Goal: Understand process/instructions: Learn how to perform a task or action

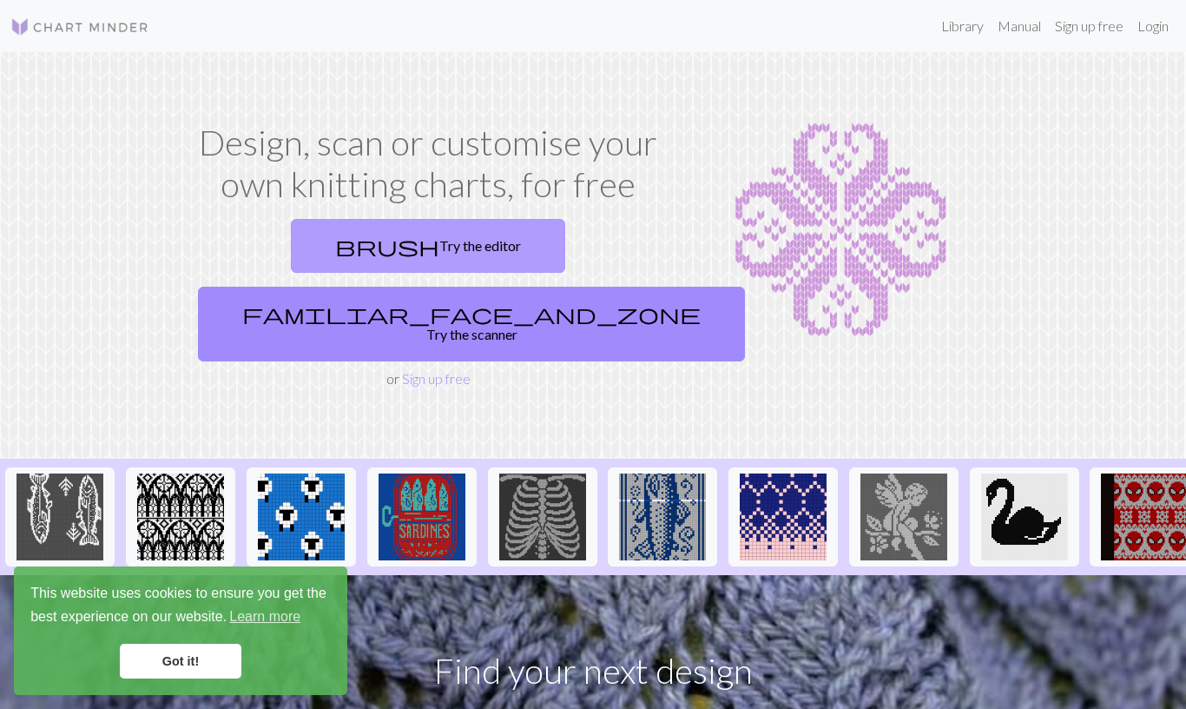
click at [313, 260] on link "brush Try the editor" at bounding box center [428, 246] width 274 height 54
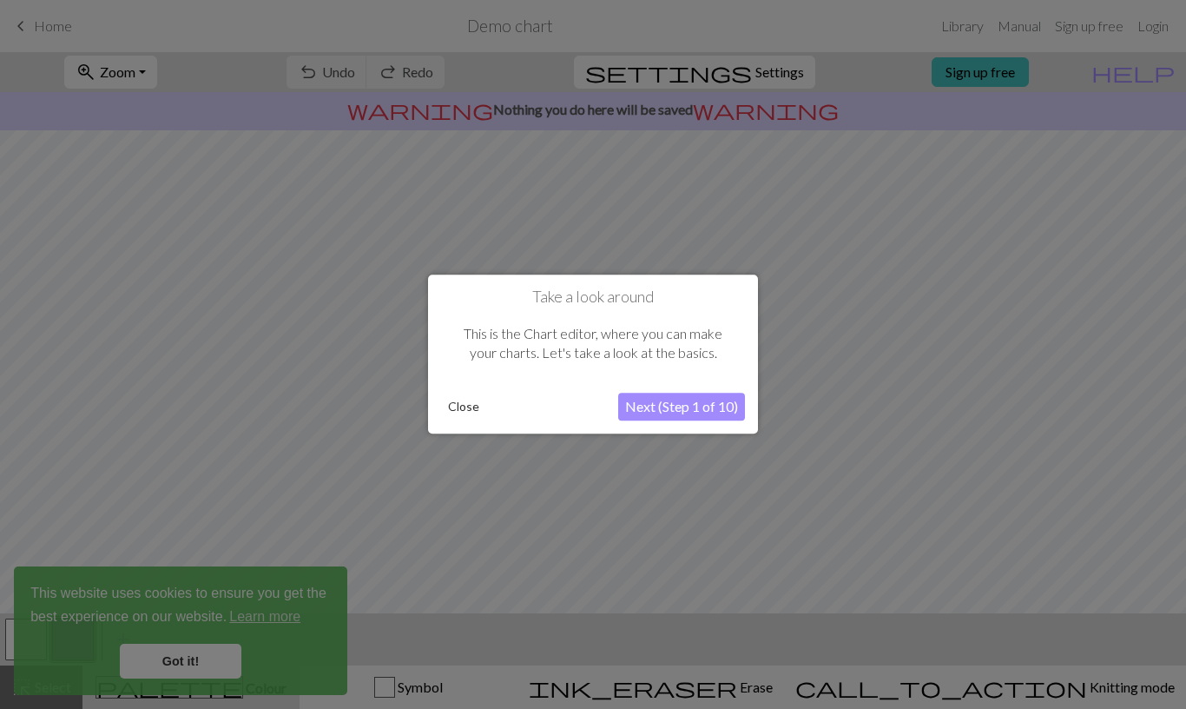
click at [689, 402] on button "Next (Step 1 of 10)" at bounding box center [681, 407] width 127 height 28
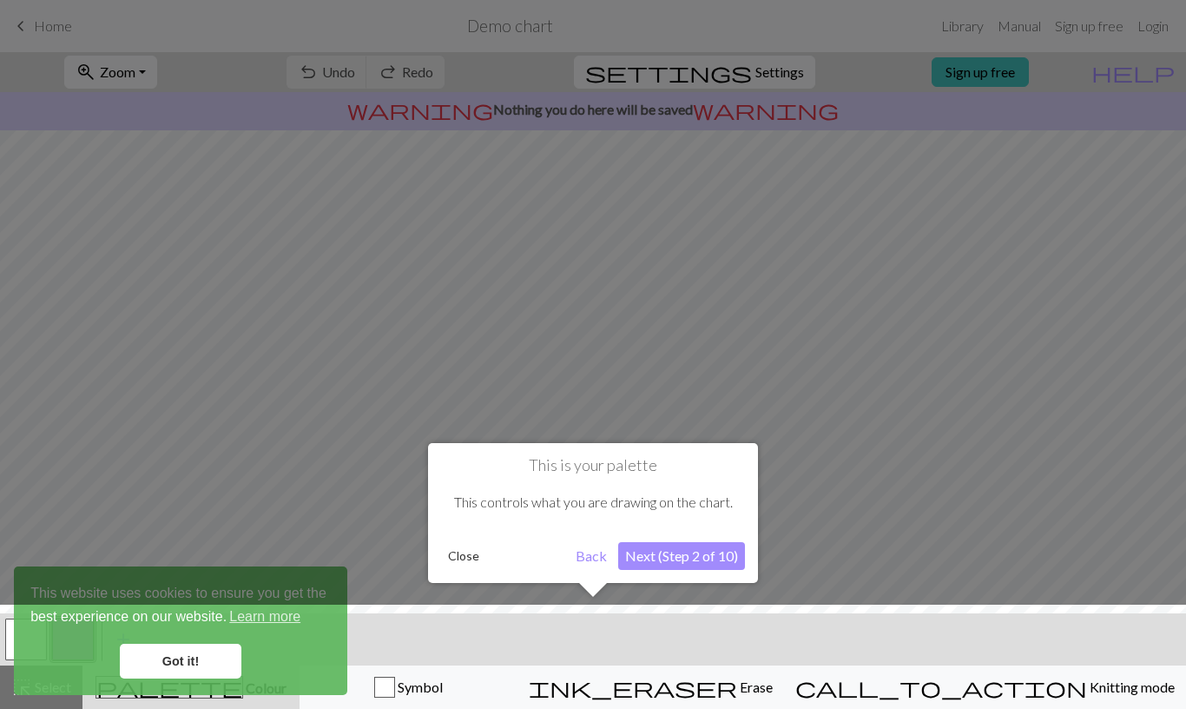
click at [674, 553] on button "Next (Step 2 of 10)" at bounding box center [681, 556] width 127 height 28
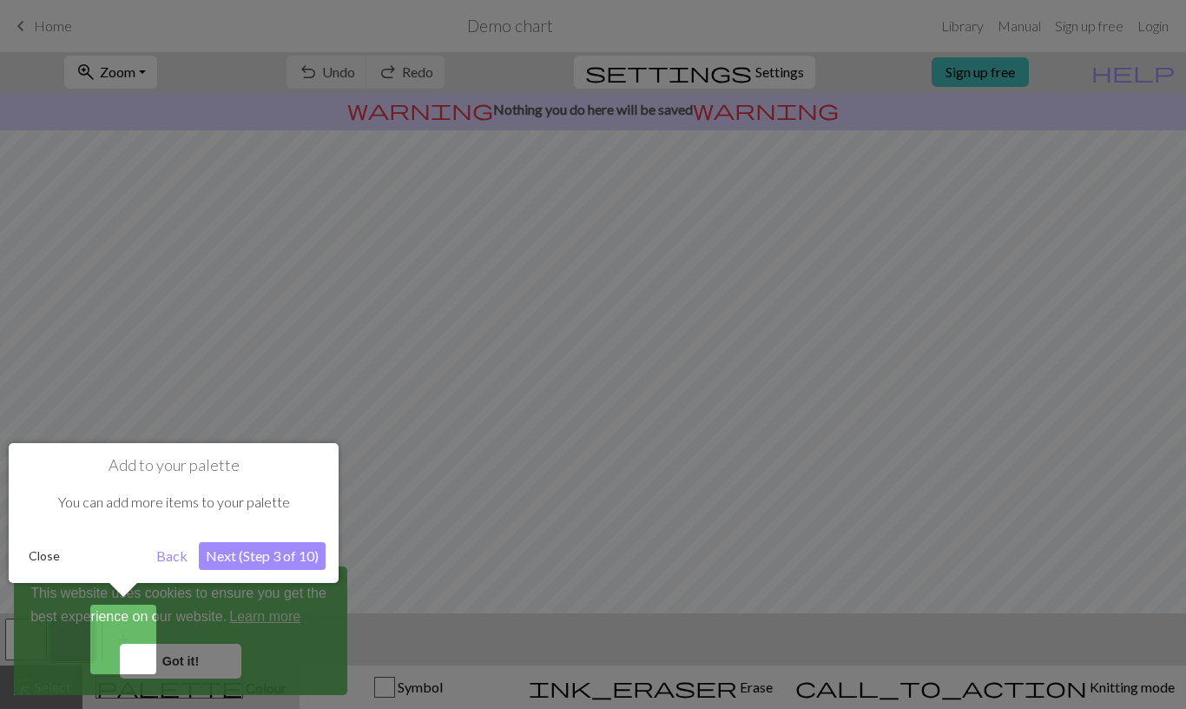
click at [260, 549] on button "Next (Step 3 of 10)" at bounding box center [262, 556] width 127 height 28
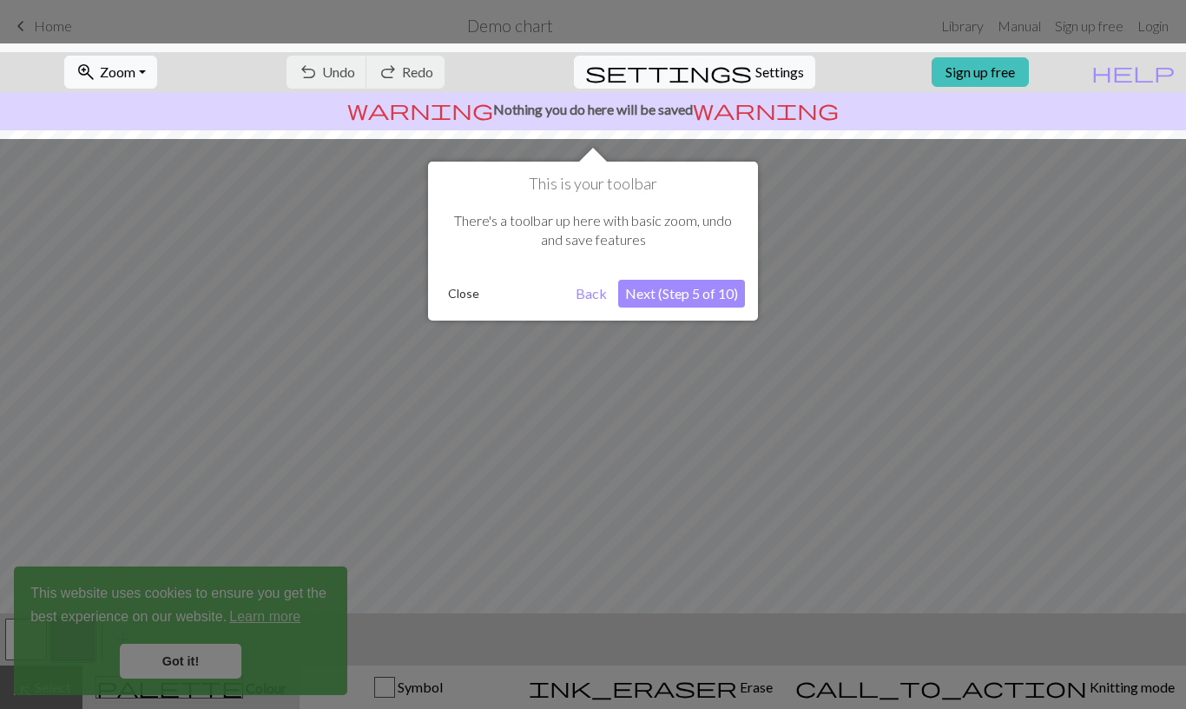
click at [683, 292] on button "Next (Step 5 of 10)" at bounding box center [681, 294] width 127 height 28
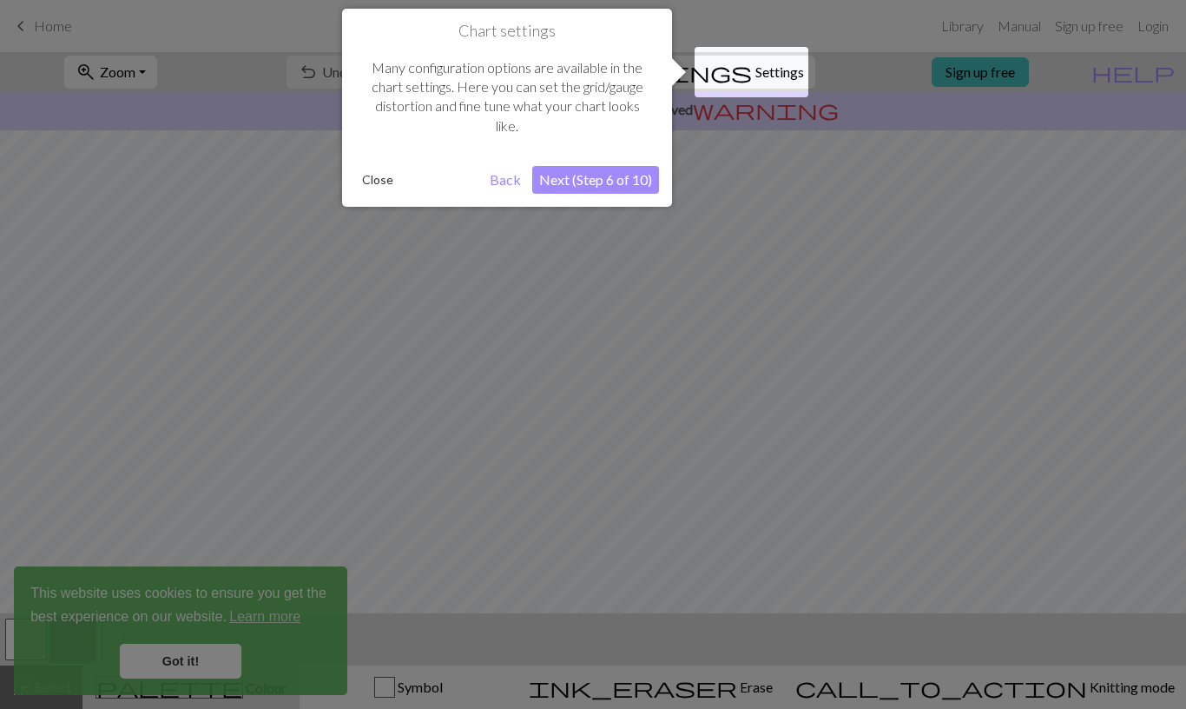
click at [623, 191] on button "Next (Step 6 of 10)" at bounding box center [595, 180] width 127 height 28
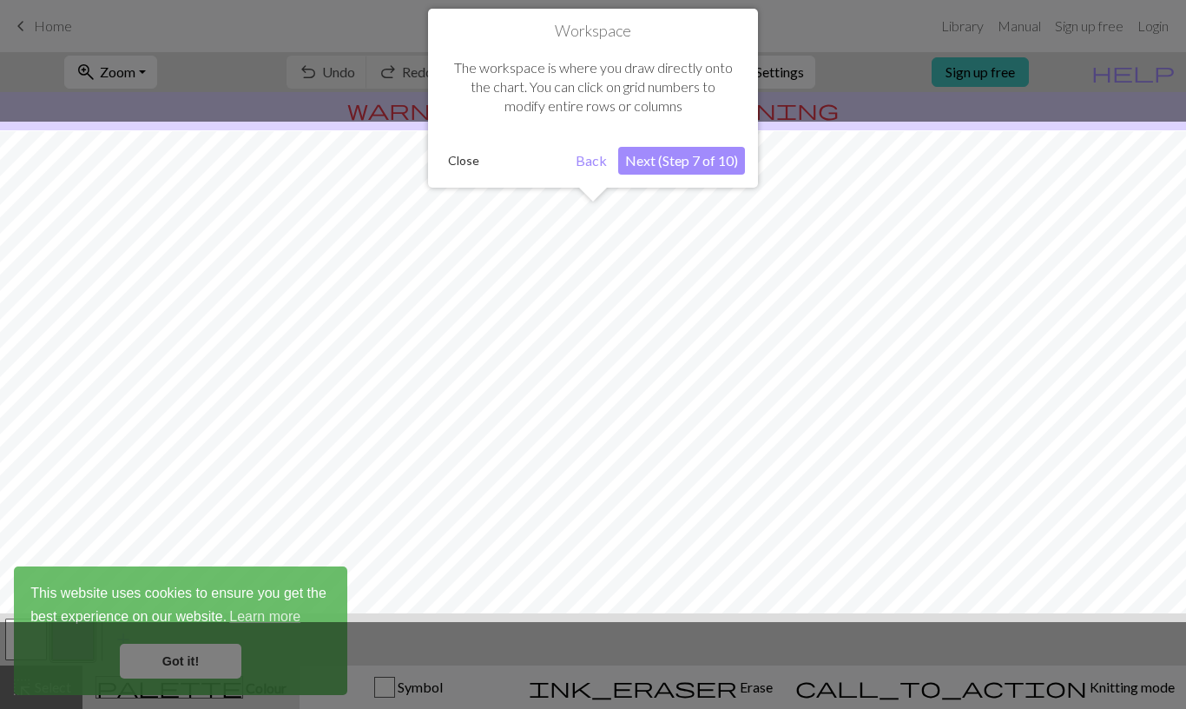
scroll to position [104, 0]
click at [639, 165] on button "Next (Step 7 of 10)" at bounding box center [681, 161] width 127 height 28
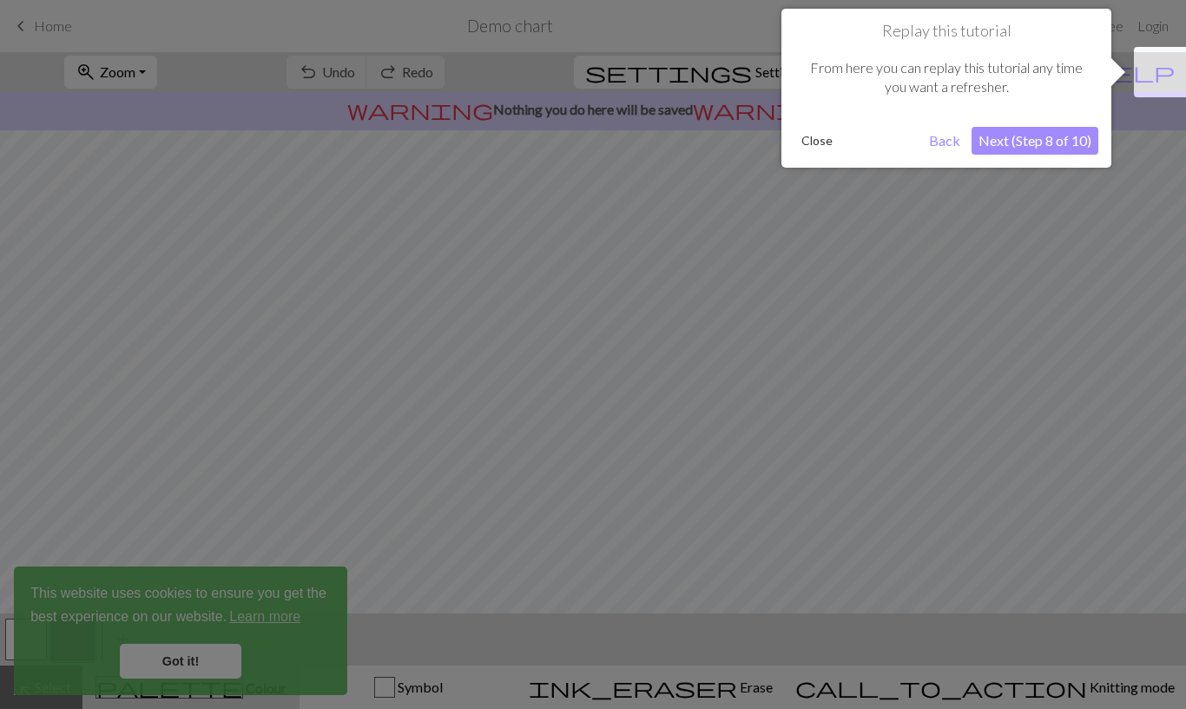
click at [1016, 140] on button "Next (Step 8 of 10)" at bounding box center [1035, 141] width 127 height 28
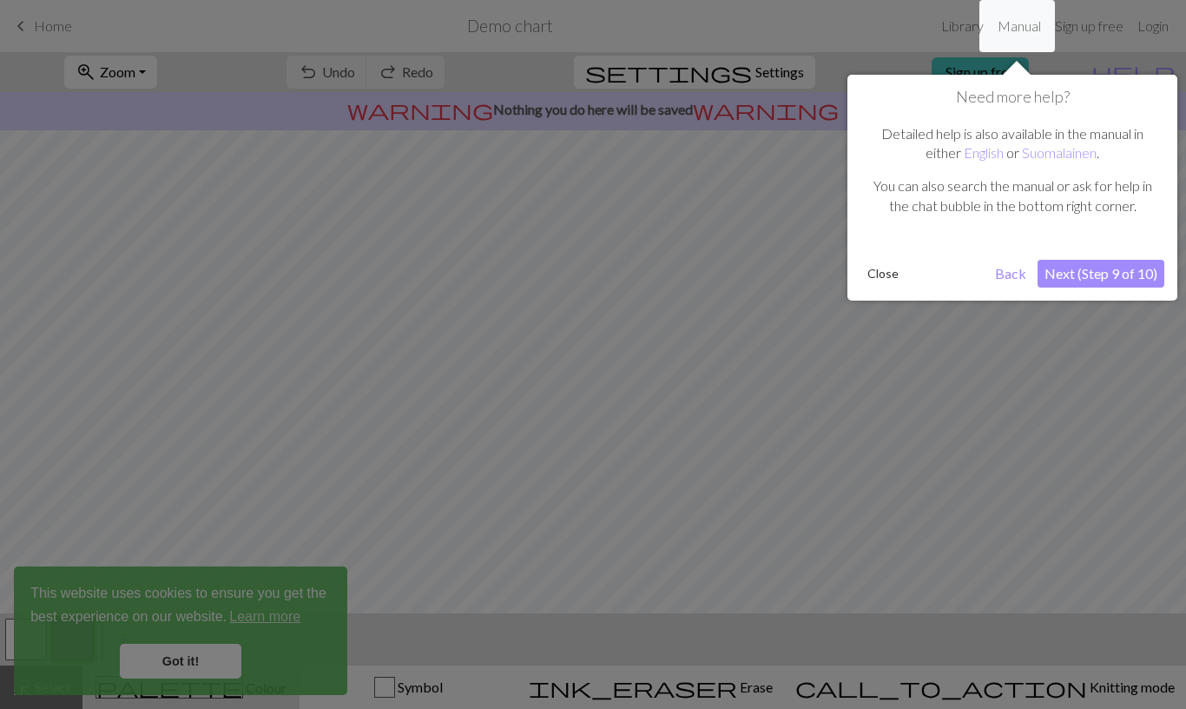
click at [1104, 267] on button "Next (Step 9 of 10)" at bounding box center [1101, 274] width 127 height 28
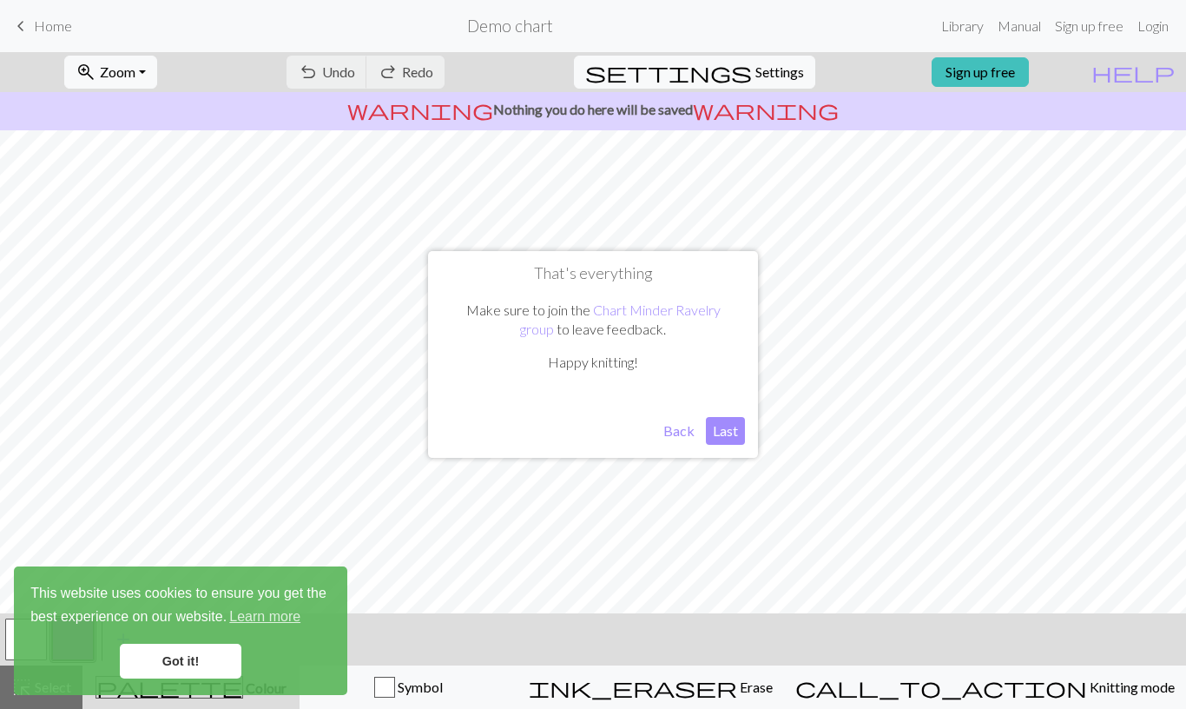
click at [688, 432] on button "Back" at bounding box center [679, 431] width 45 height 28
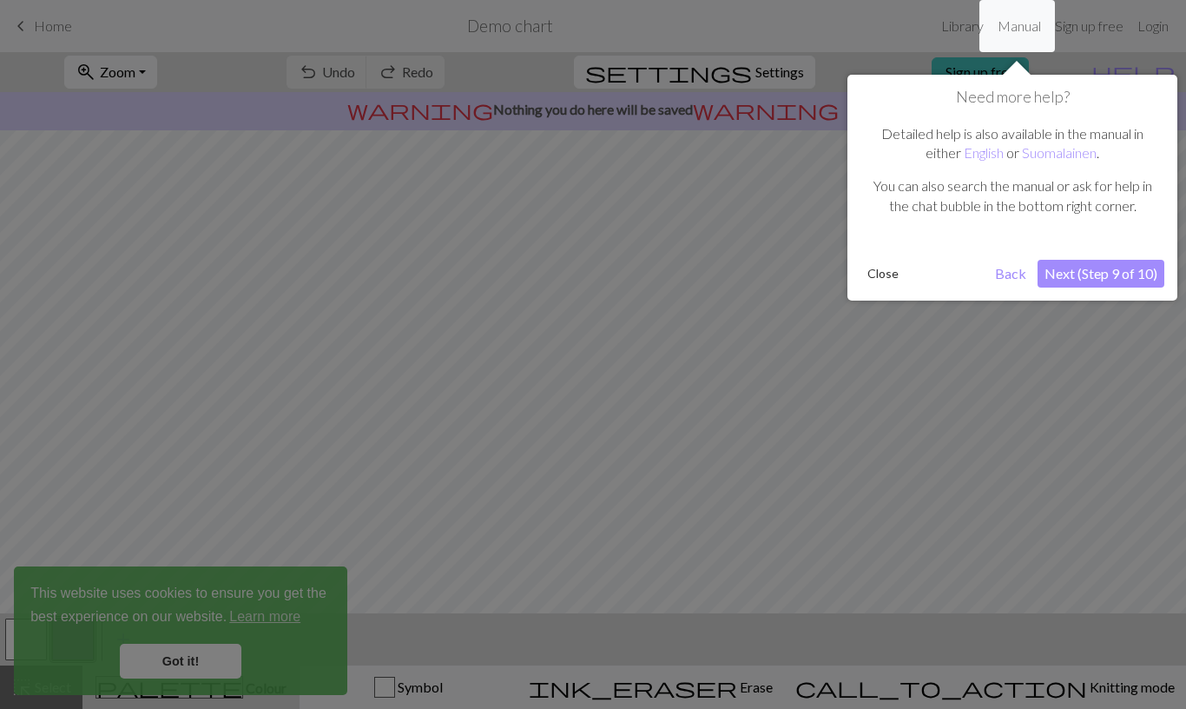
click at [1153, 265] on button "Next (Step 9 of 10)" at bounding box center [1101, 274] width 127 height 28
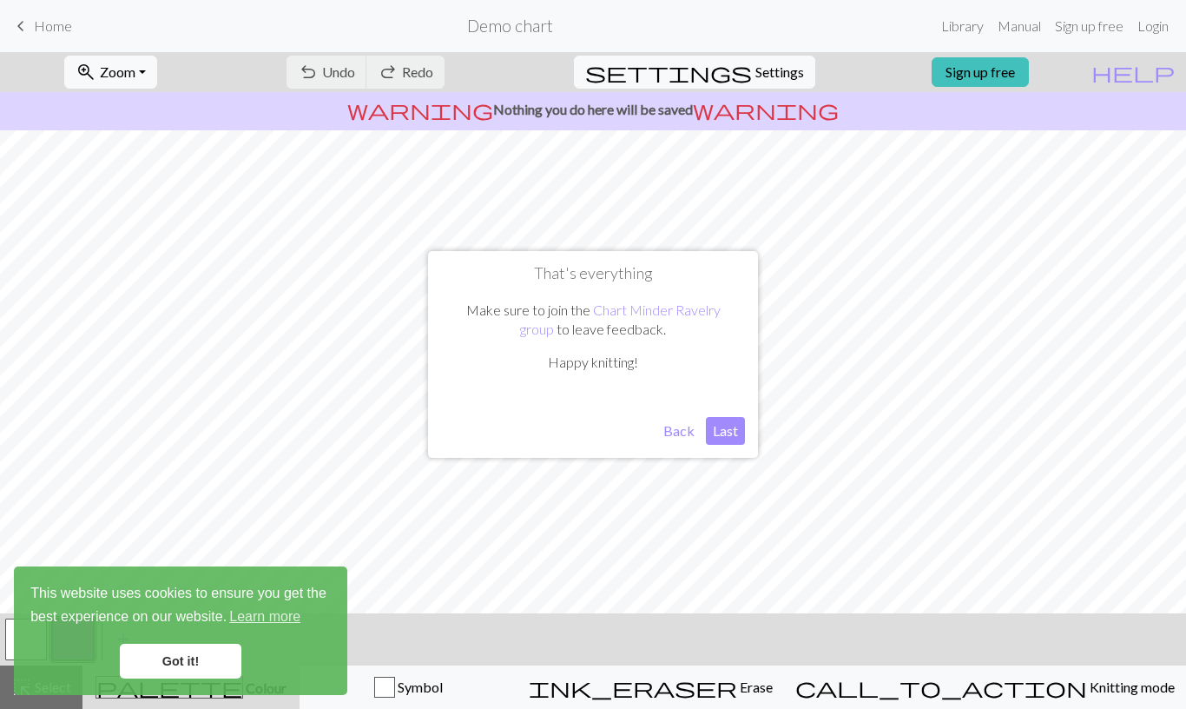
click at [730, 430] on button "Last" at bounding box center [725, 431] width 39 height 28
